Goal: Obtain resource: Obtain resource

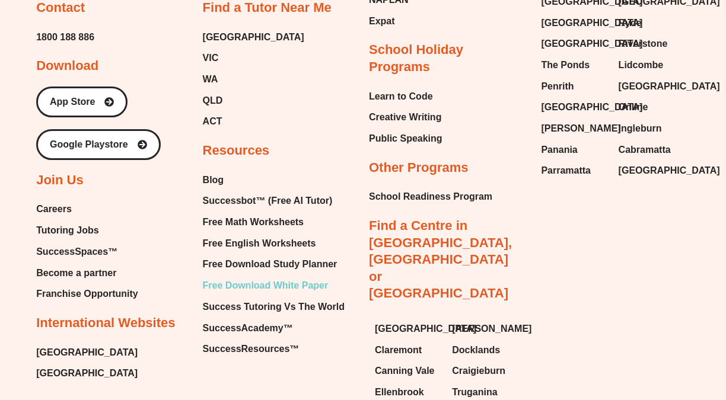
scroll to position [4960, 0]
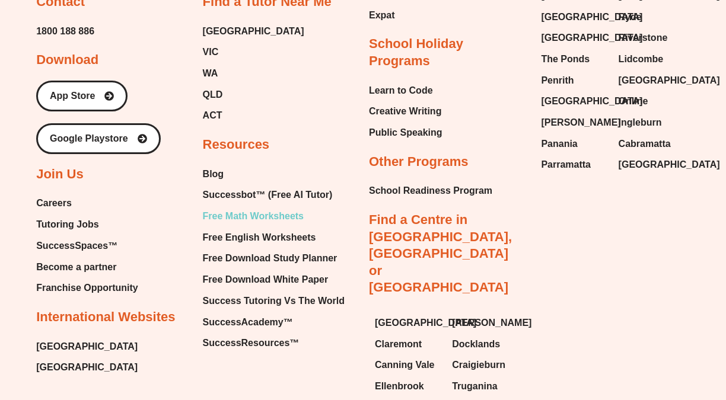
click at [290, 208] on span "Free Math Worksheets" at bounding box center [253, 217] width 101 height 18
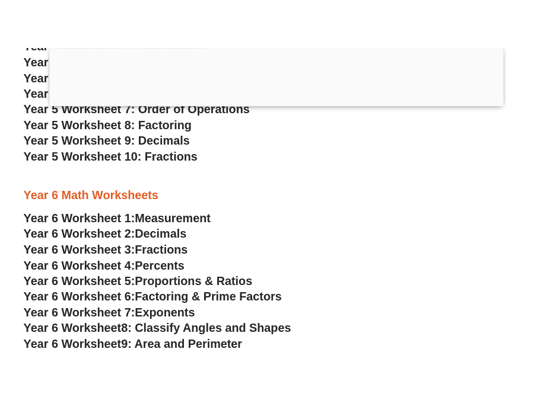
scroll to position [2516, 0]
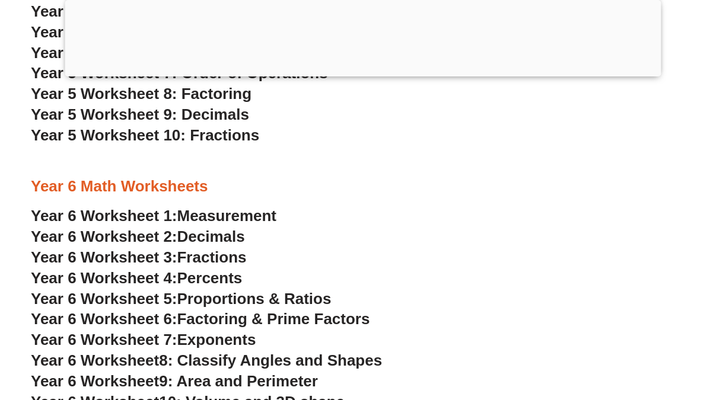
click at [212, 281] on span "Percents" at bounding box center [209, 278] width 65 height 18
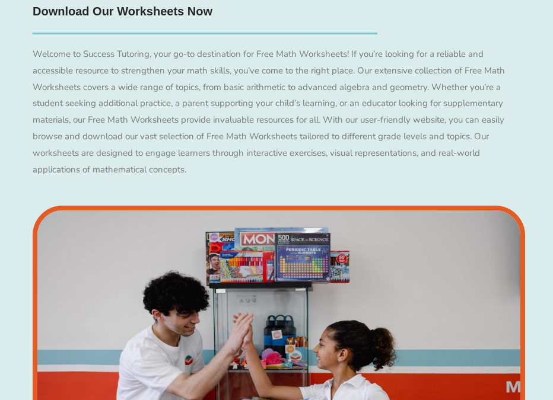
scroll to position [2425, 0]
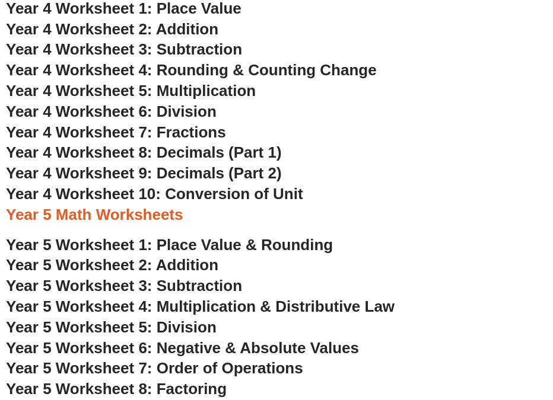
scroll to position [2208, 0]
